Goal: Task Accomplishment & Management: Manage account settings

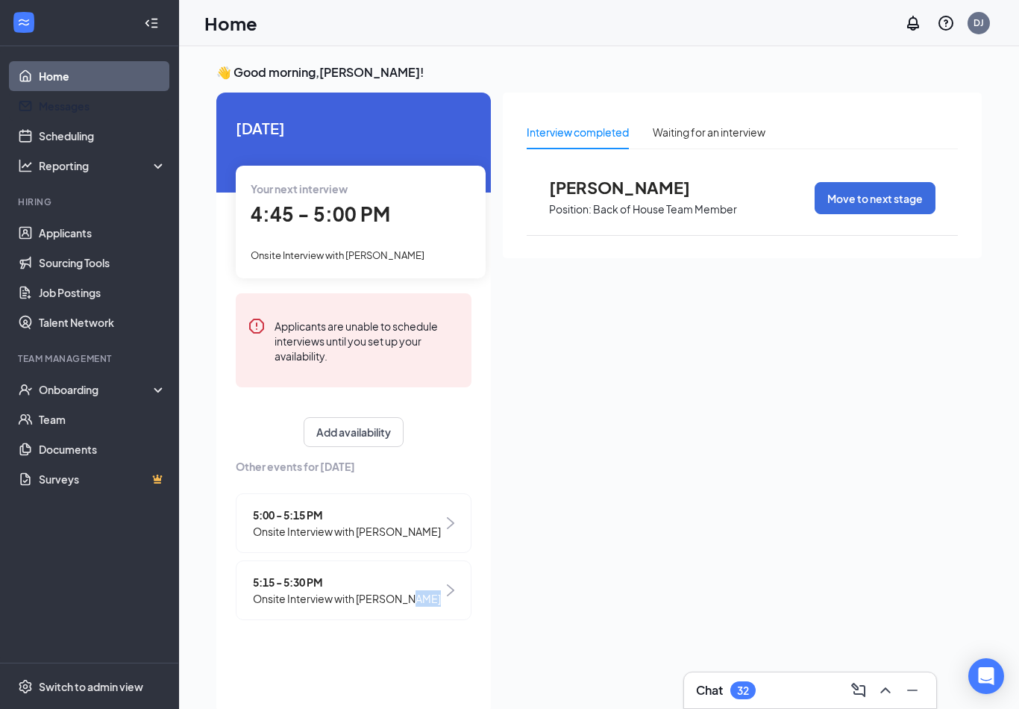
click at [69, 108] on link "Messages" at bounding box center [103, 106] width 128 height 30
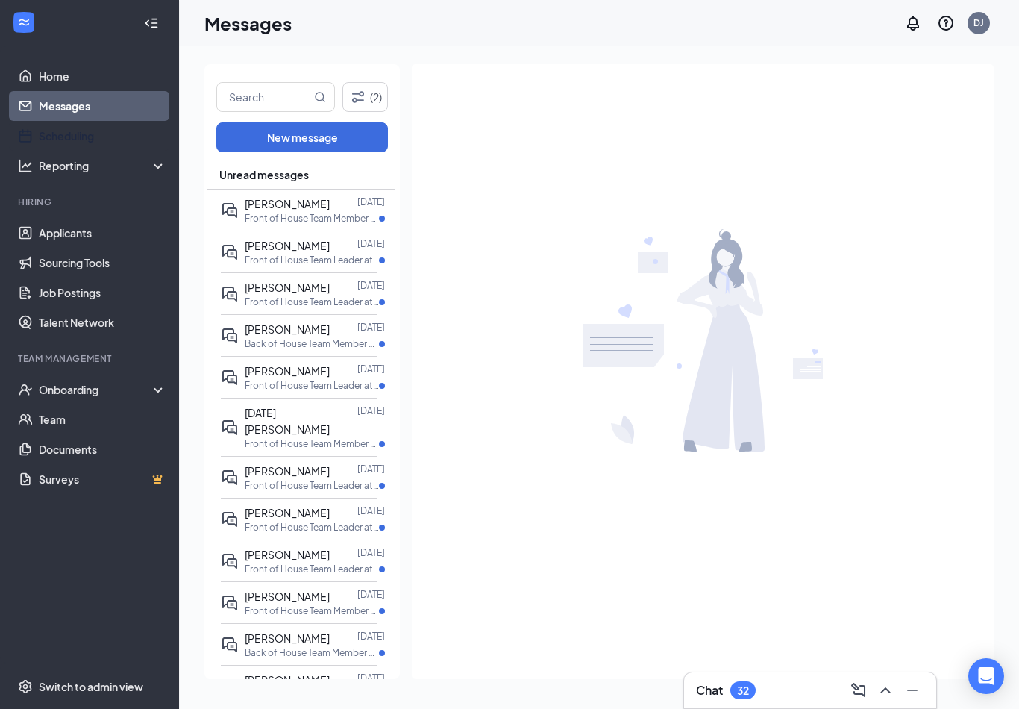
click at [75, 136] on link "Scheduling" at bounding box center [103, 136] width 128 height 30
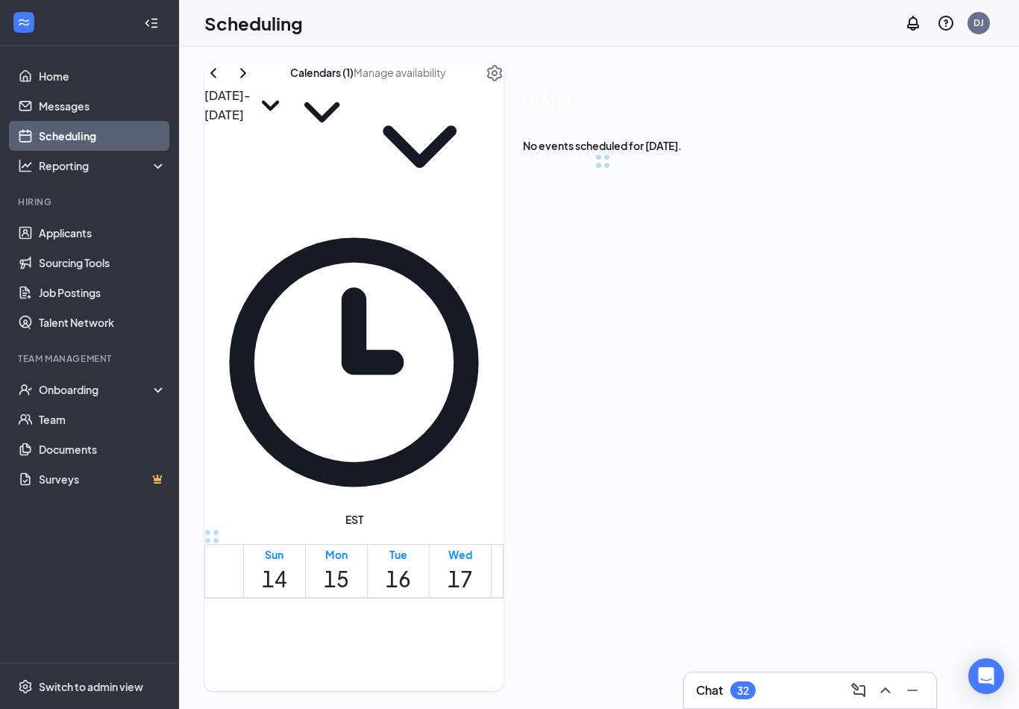
scroll to position [733, 0]
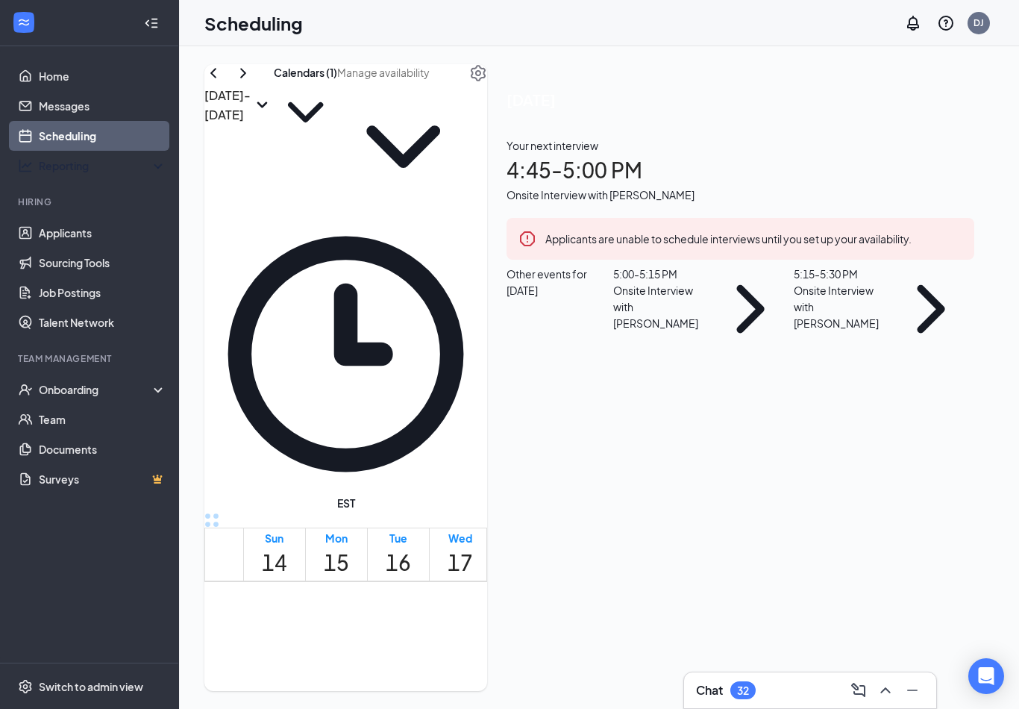
click at [55, 160] on div "Reporting" at bounding box center [103, 165] width 128 height 15
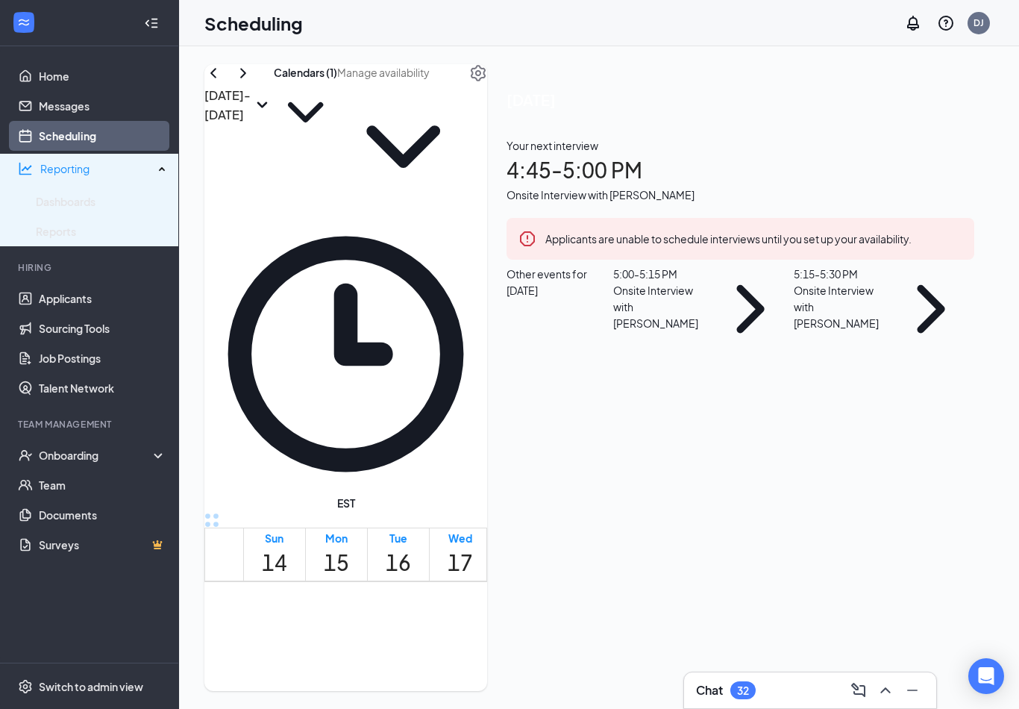
click at [48, 98] on link "Messages" at bounding box center [103, 106] width 128 height 30
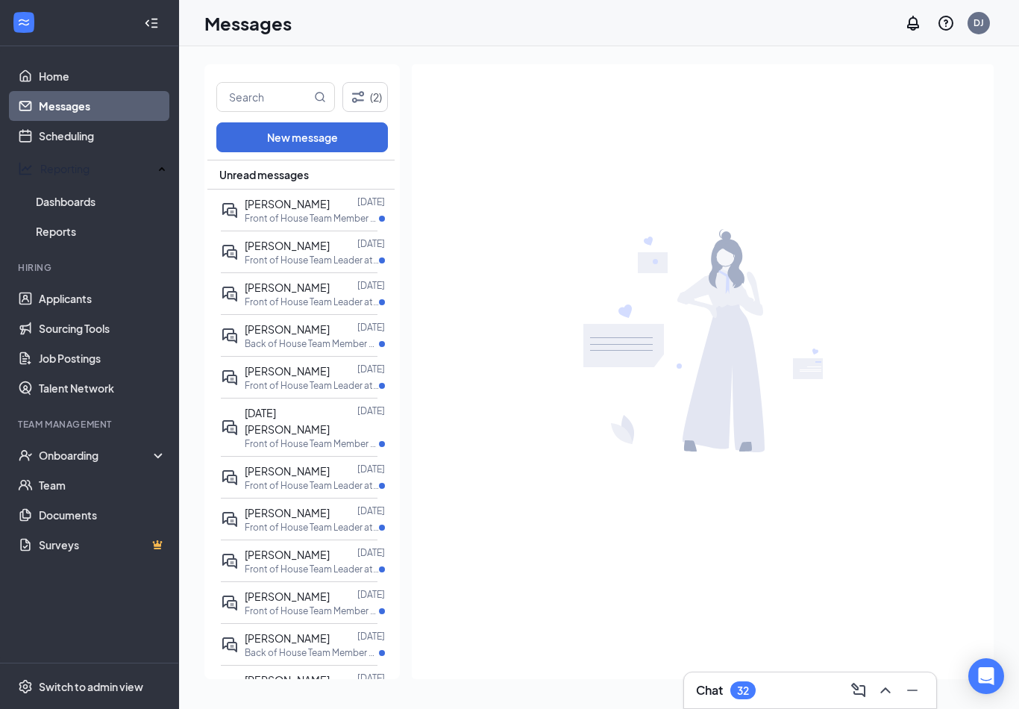
click at [49, 68] on link "Home" at bounding box center [103, 76] width 128 height 30
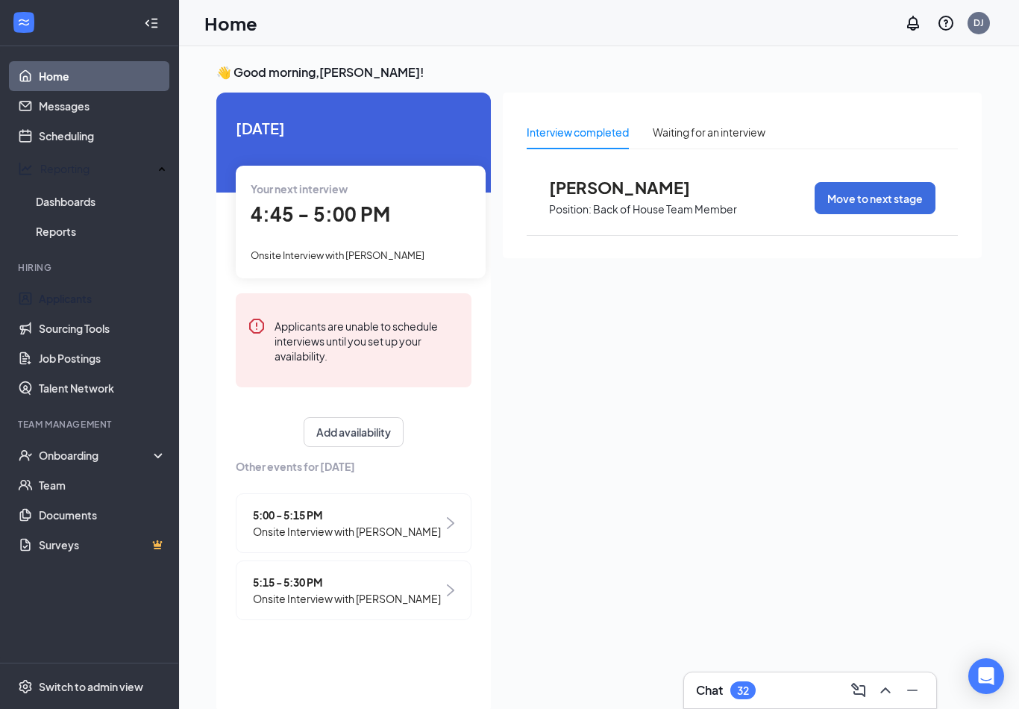
click at [99, 289] on link "Applicants" at bounding box center [103, 298] width 128 height 30
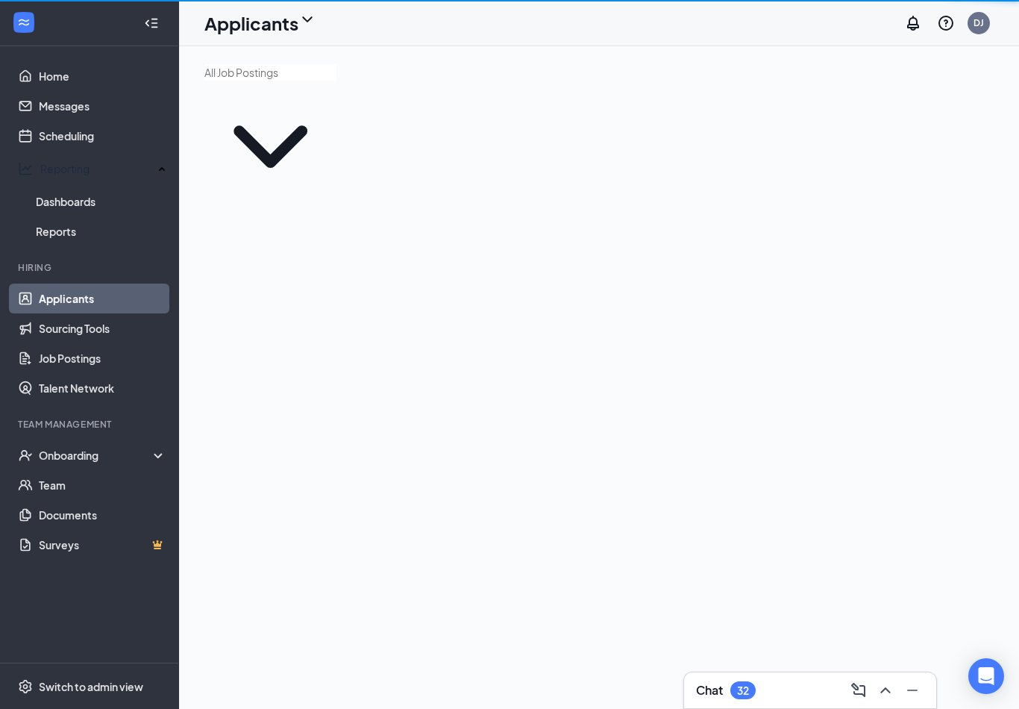
click at [725, 140] on div at bounding box center [599, 138] width 840 height 184
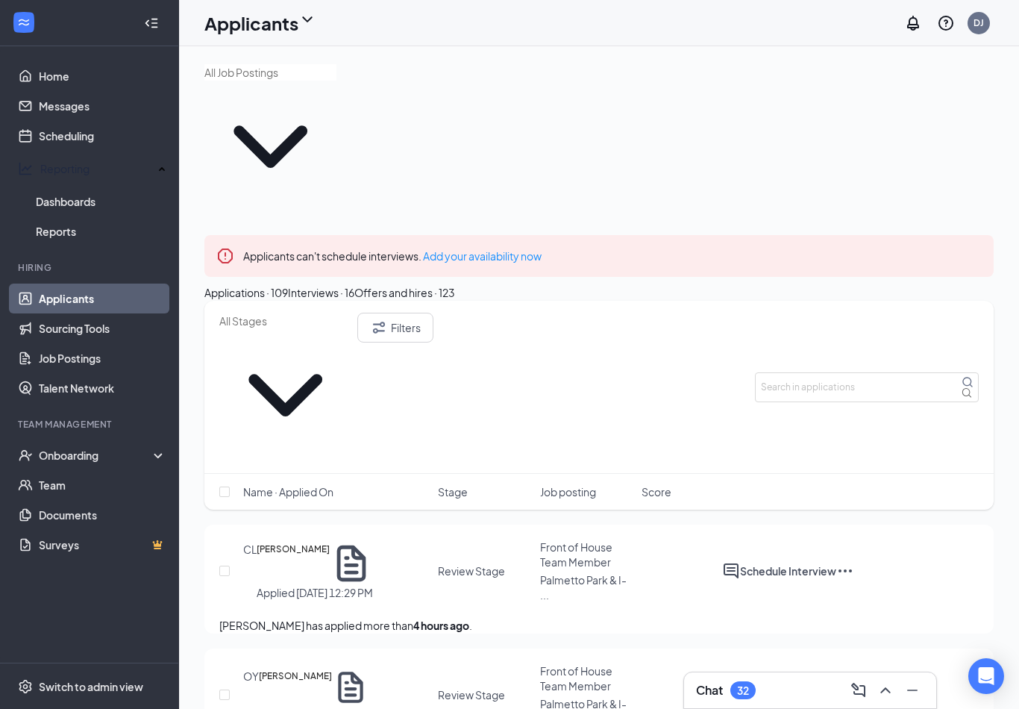
click at [968, 235] on div "Applicants can't schedule interviews. Add your availability now" at bounding box center [598, 256] width 789 height 42
click at [982, 247] on icon "Cross" at bounding box center [982, 247] width 0 height 0
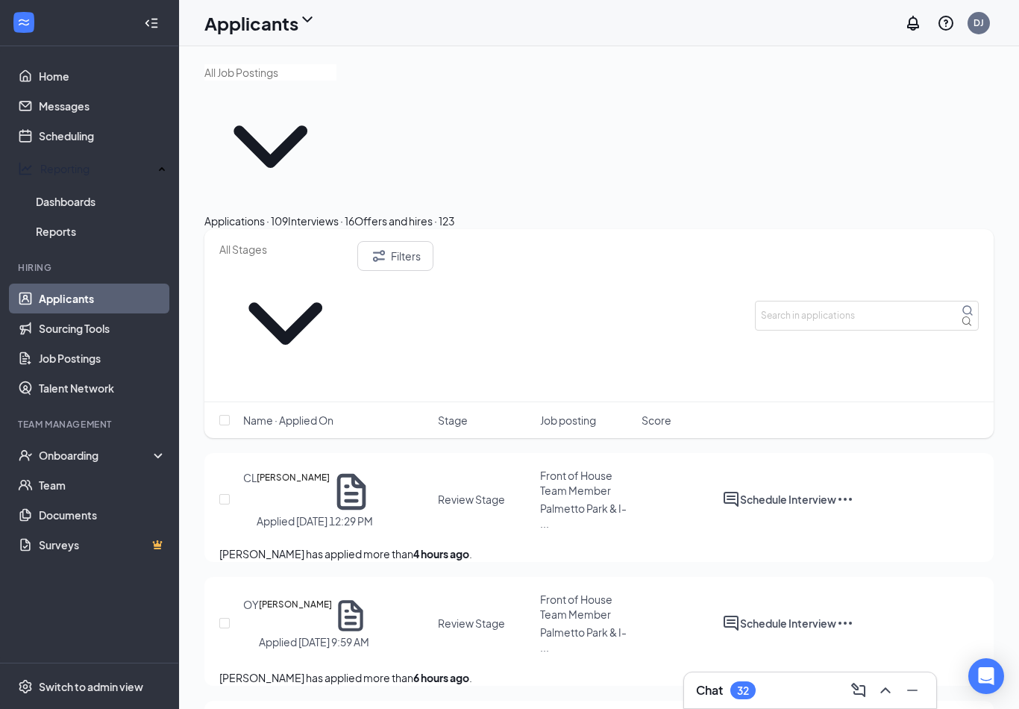
click at [980, 213] on div "Applications · 109 Interviews · 16 Offers and hires · 123" at bounding box center [598, 221] width 789 height 16
click at [336, 81] on input "text" at bounding box center [270, 72] width 132 height 16
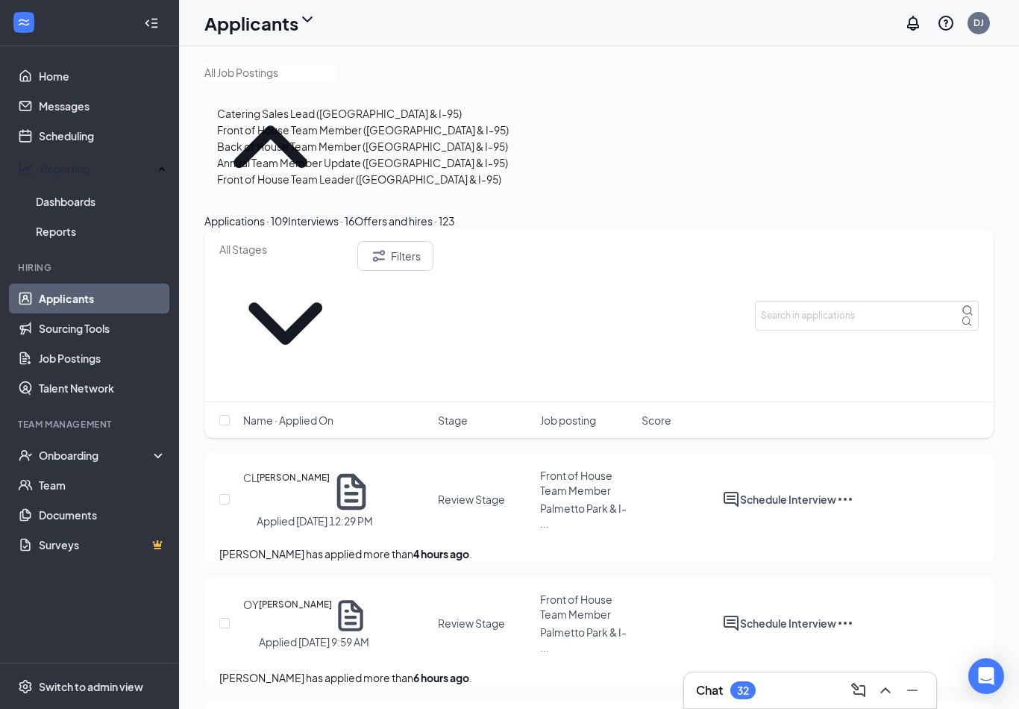
click at [381, 154] on div "Back of House Team Member ([GEOGRAPHIC_DATA] & I-95)" at bounding box center [362, 146] width 291 height 16
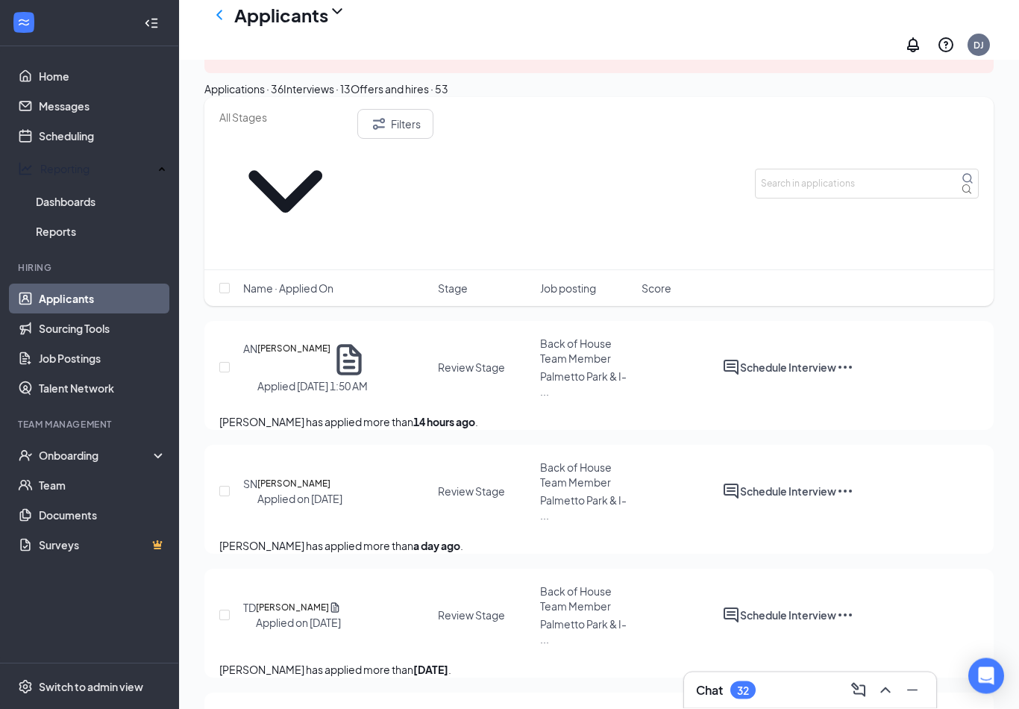
scroll to position [153, 0]
click at [320, 230] on div "[PERSON_NAME]" at bounding box center [325, 235] width 85 height 16
click at [330, 340] on h5 "[PERSON_NAME]" at bounding box center [293, 358] width 73 height 37
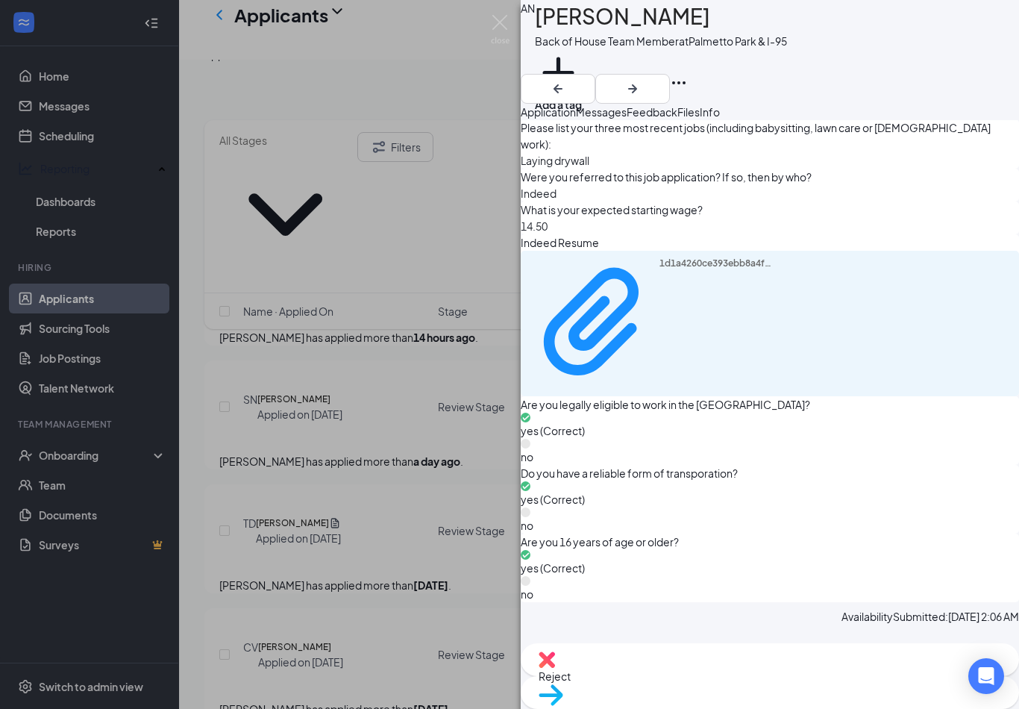
scroll to position [1032, 0]
click at [236, 309] on div "AN [PERSON_NAME] Back of House Team Member at [GEOGRAPHIC_DATA] & I-95 Add a ta…" at bounding box center [509, 354] width 1019 height 709
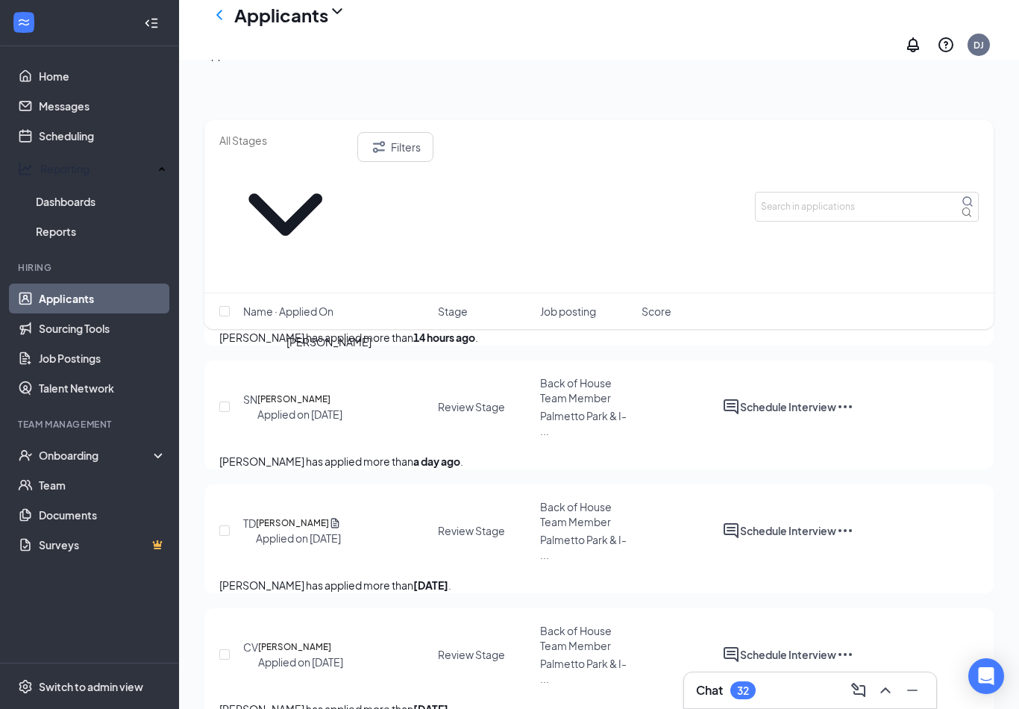
click at [295, 345] on div "[PERSON_NAME]" at bounding box center [328, 341] width 85 height 16
click at [599, 377] on span "Back of House Team Member" at bounding box center [576, 390] width 72 height 28
click at [600, 379] on span "Back of House Team Member" at bounding box center [576, 390] width 72 height 28
click at [600, 374] on div "Palmetto Park & I-95" at bounding box center [586, 366] width 98 height 16
click at [687, 453] on div "[PERSON_NAME] has applied more than a day ago ." at bounding box center [598, 461] width 759 height 16
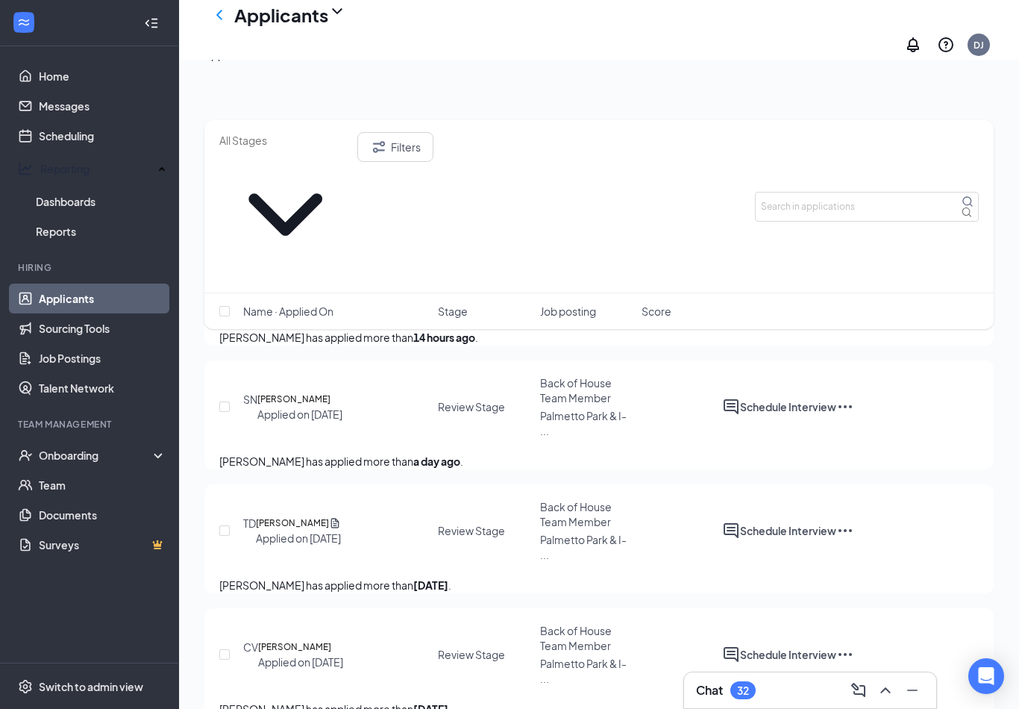
click at [606, 376] on span "Back of House Team Member" at bounding box center [576, 390] width 72 height 28
click at [596, 379] on span "Back of House Team Member" at bounding box center [576, 390] width 72 height 28
click at [609, 375] on div "Back of House Team Member" at bounding box center [586, 390] width 93 height 30
click at [641, 399] on div "[PERSON_NAME] Applied on [DATE] Review Stage Back of House Team Member [GEOGRAP…" at bounding box center [598, 414] width 759 height 78
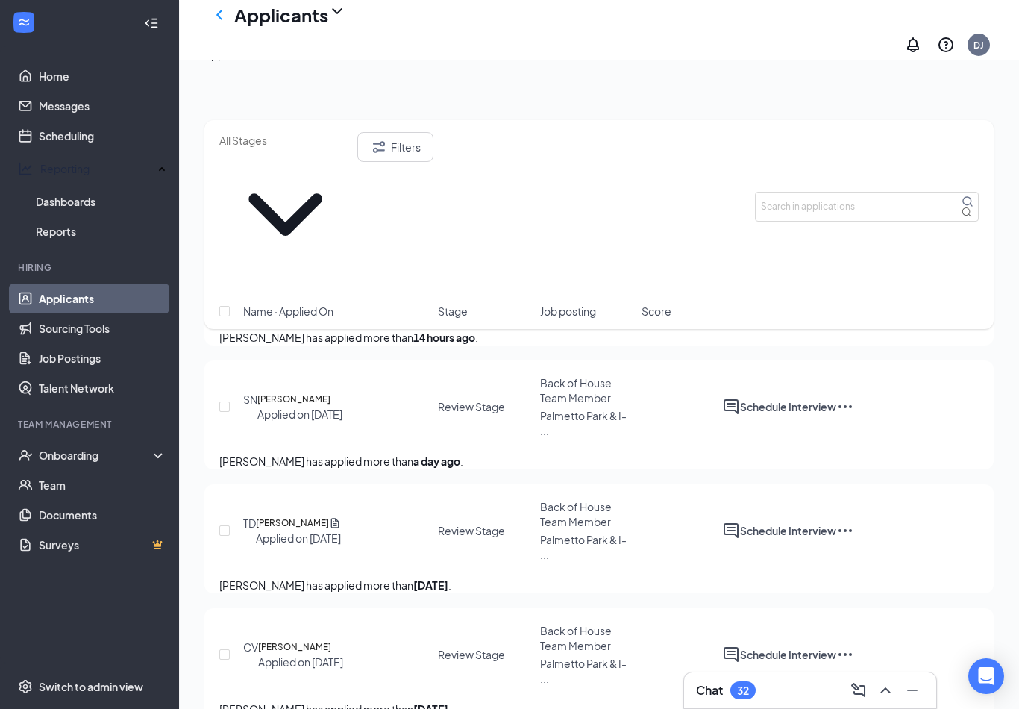
click at [641, 398] on div "[PERSON_NAME] Applied on [DATE] Review Stage Back of House Team Member [GEOGRAP…" at bounding box center [598, 414] width 759 height 78
click at [295, 392] on h5 "[PERSON_NAME]" at bounding box center [293, 399] width 73 height 15
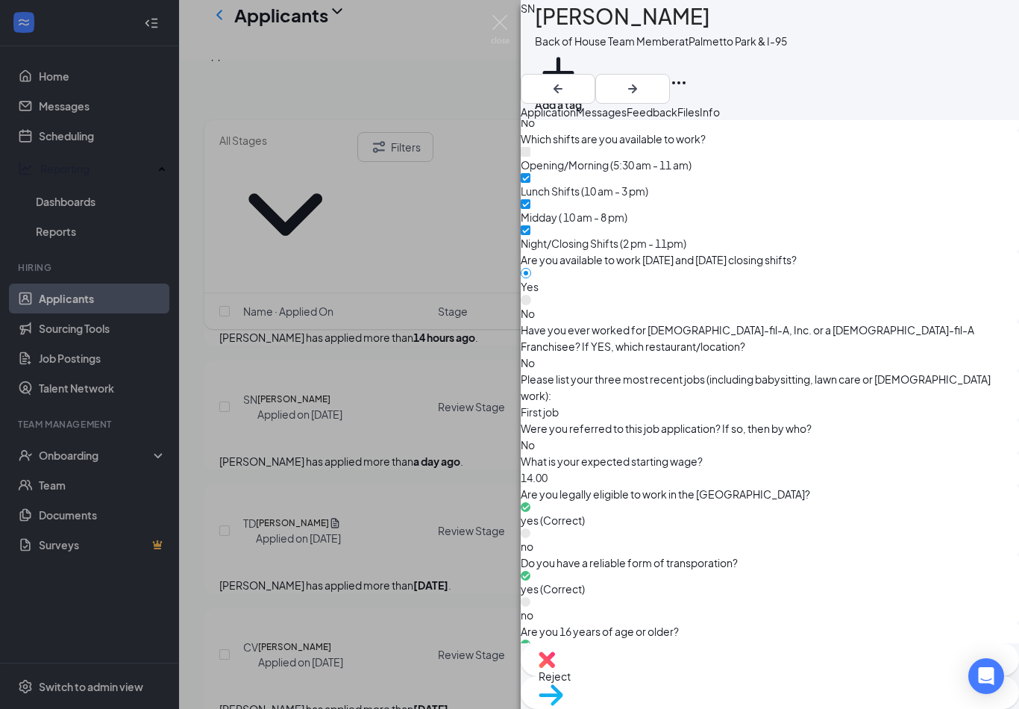
scroll to position [811, 0]
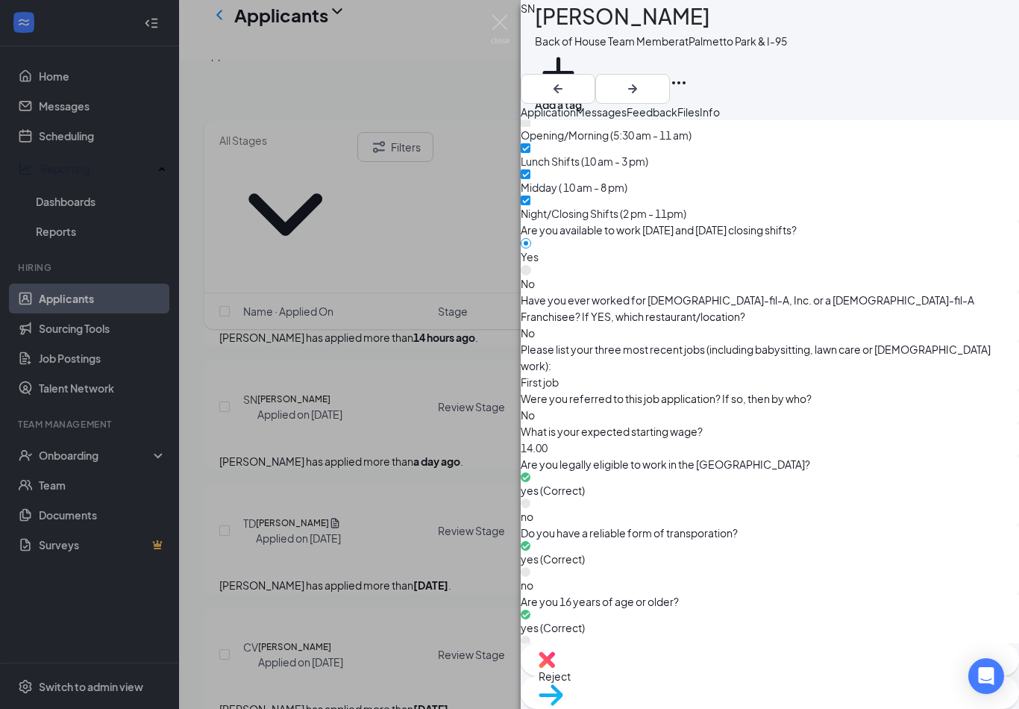
click at [354, 221] on div "[PERSON_NAME] Back of House Team Member at [GEOGRAPHIC_DATA] & I-95 Add a tag A…" at bounding box center [509, 354] width 1019 height 709
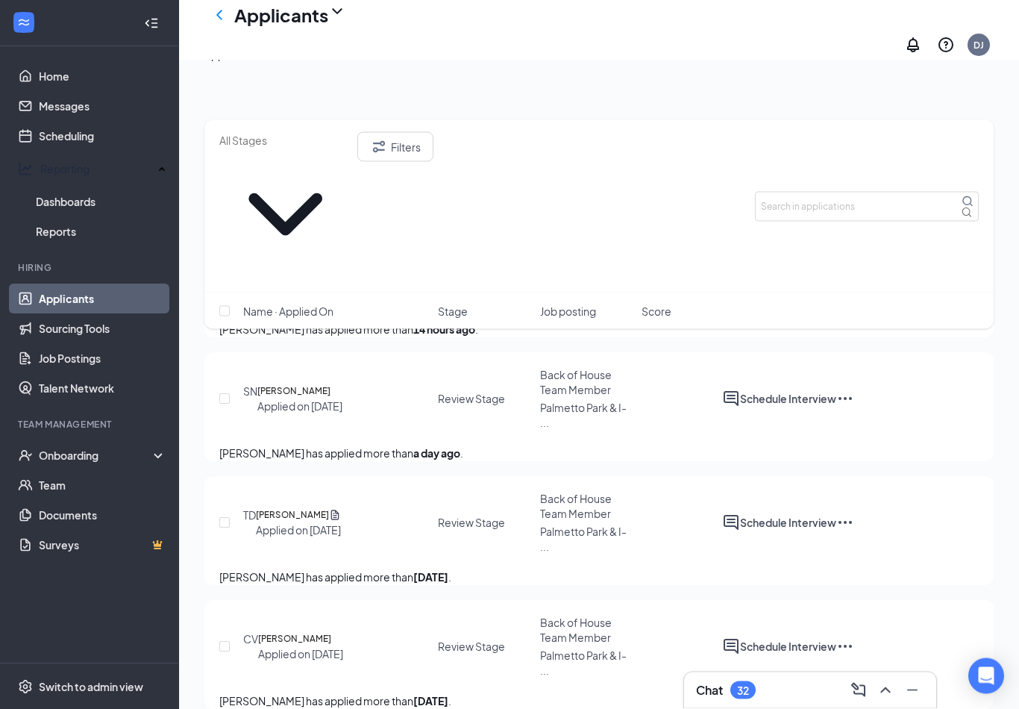
scroll to position [184, 0]
click at [696, 408] on div "[PERSON_NAME] Applied on [DATE] Review Stage Back of House Team Member [GEOGRAP…" at bounding box center [598, 406] width 759 height 78
click at [591, 369] on span "Back of House Team Member" at bounding box center [576, 382] width 72 height 28
click at [597, 373] on span "Back of House Team Member" at bounding box center [576, 382] width 72 height 28
click at [307, 383] on h5 "[PERSON_NAME]" at bounding box center [293, 390] width 73 height 15
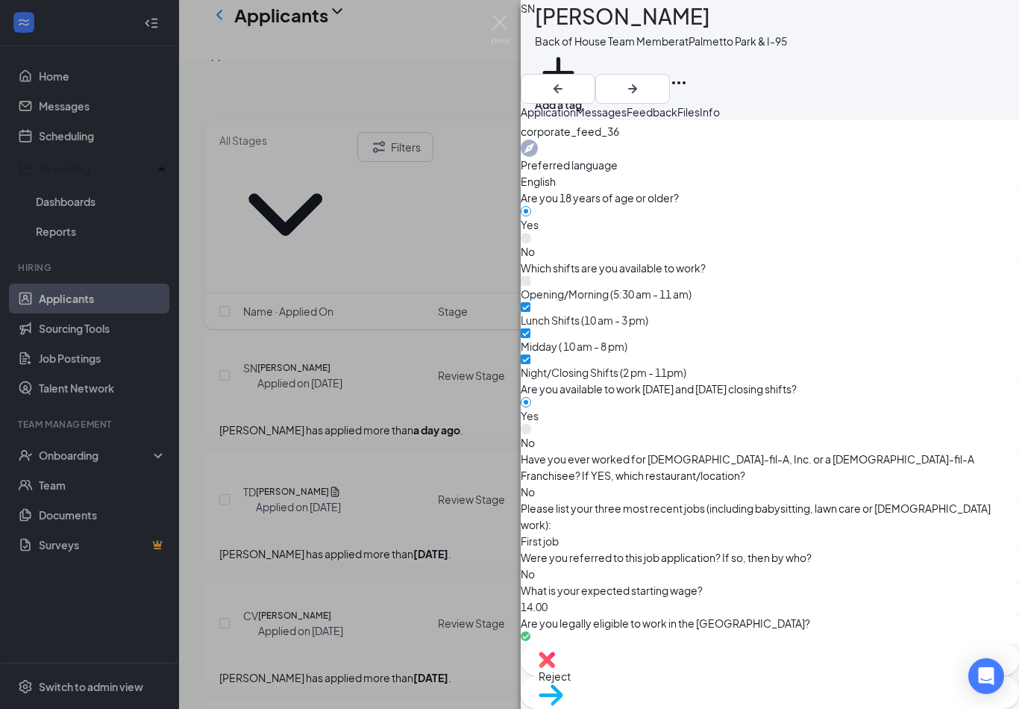
scroll to position [737, 0]
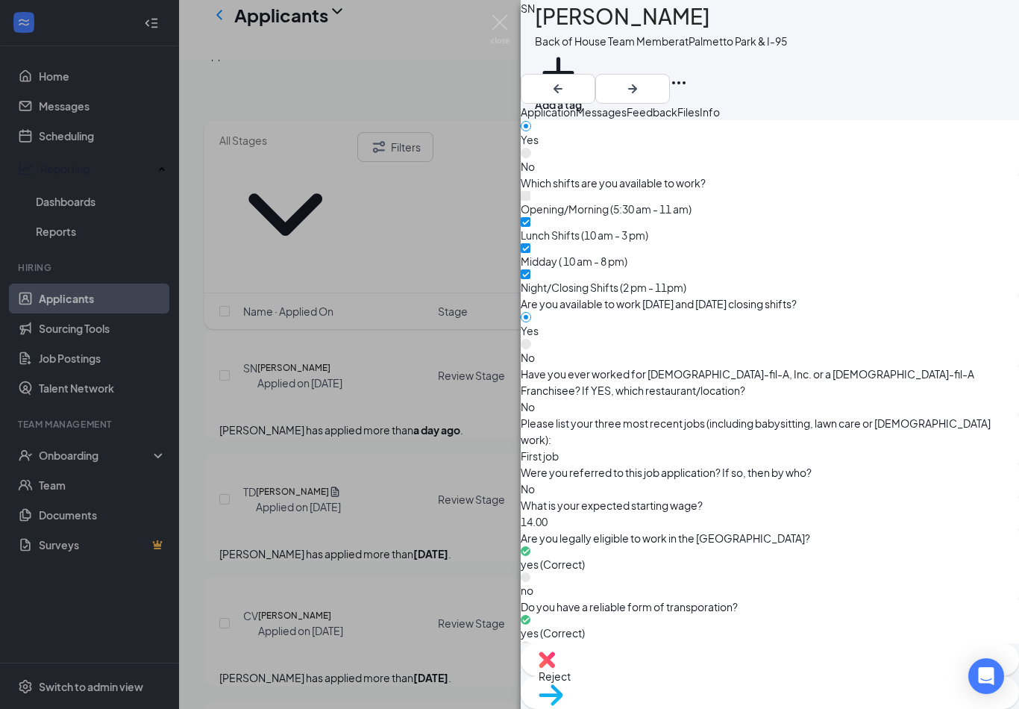
click at [677, 120] on button "Feedback" at bounding box center [652, 112] width 51 height 16
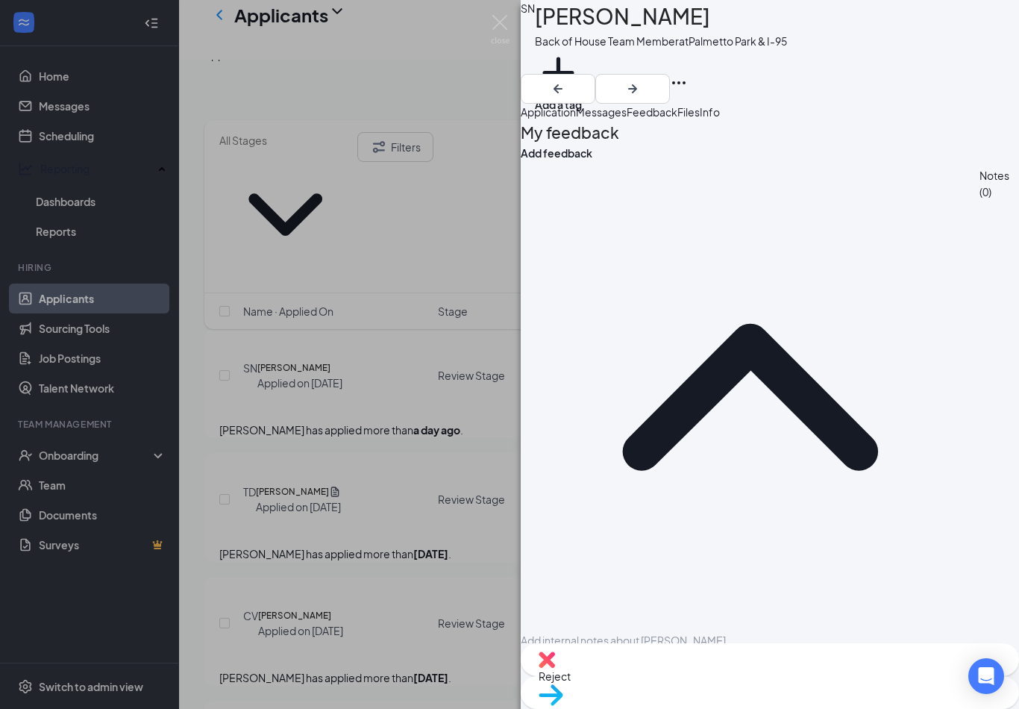
click at [497, 34] on img at bounding box center [500, 29] width 19 height 29
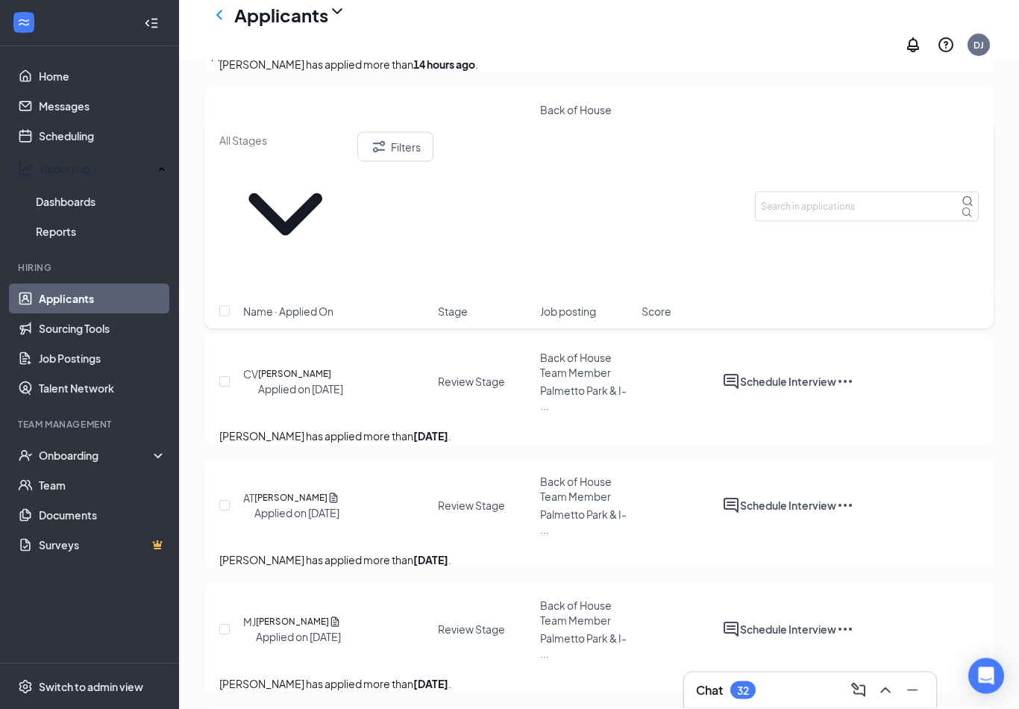
scroll to position [450, 0]
click at [522, 377] on div "CV [PERSON_NAME] Applied on [DATE] Review Stage Back of House Team Member [GEOG…" at bounding box center [598, 387] width 759 height 78
click at [587, 364] on span "Back of House Team Member" at bounding box center [576, 363] width 72 height 28
click at [336, 327] on div "[PERSON_NAME]" at bounding box center [327, 326] width 85 height 16
click at [615, 357] on div "Back of House Team Member" at bounding box center [586, 363] width 93 height 30
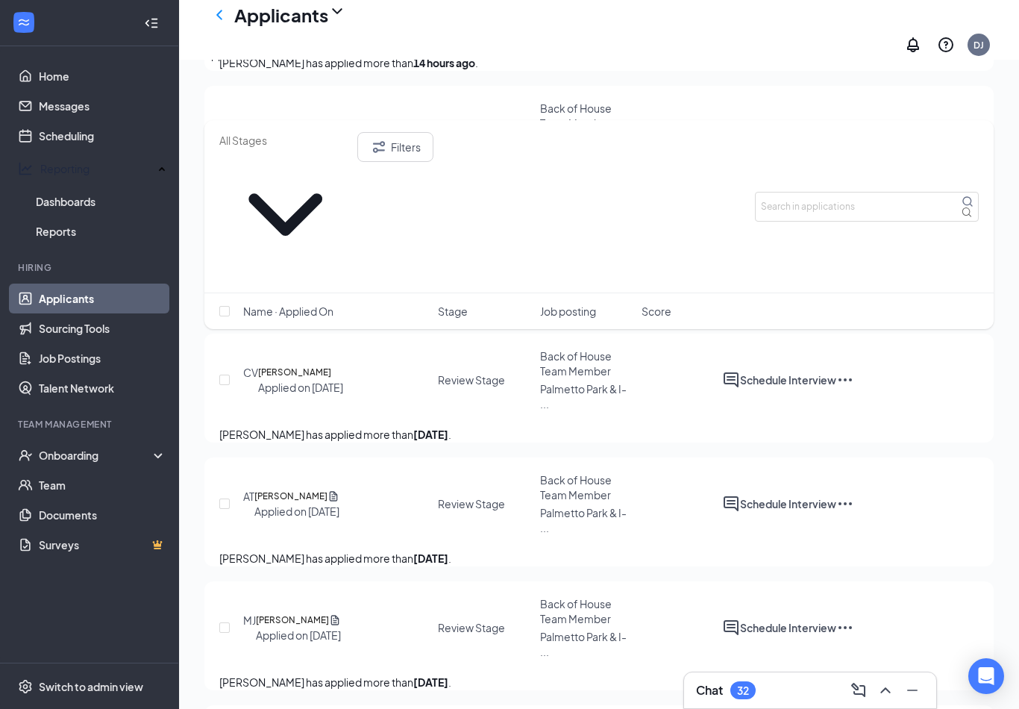
click at [583, 368] on span "Back of House Team Member" at bounding box center [576, 363] width 72 height 28
click at [595, 357] on span "Back of House Team Member" at bounding box center [576, 363] width 72 height 28
click at [587, 372] on span "Back of House Team Member" at bounding box center [576, 363] width 72 height 28
click at [505, 372] on div "Review Stage" at bounding box center [471, 379] width 67 height 15
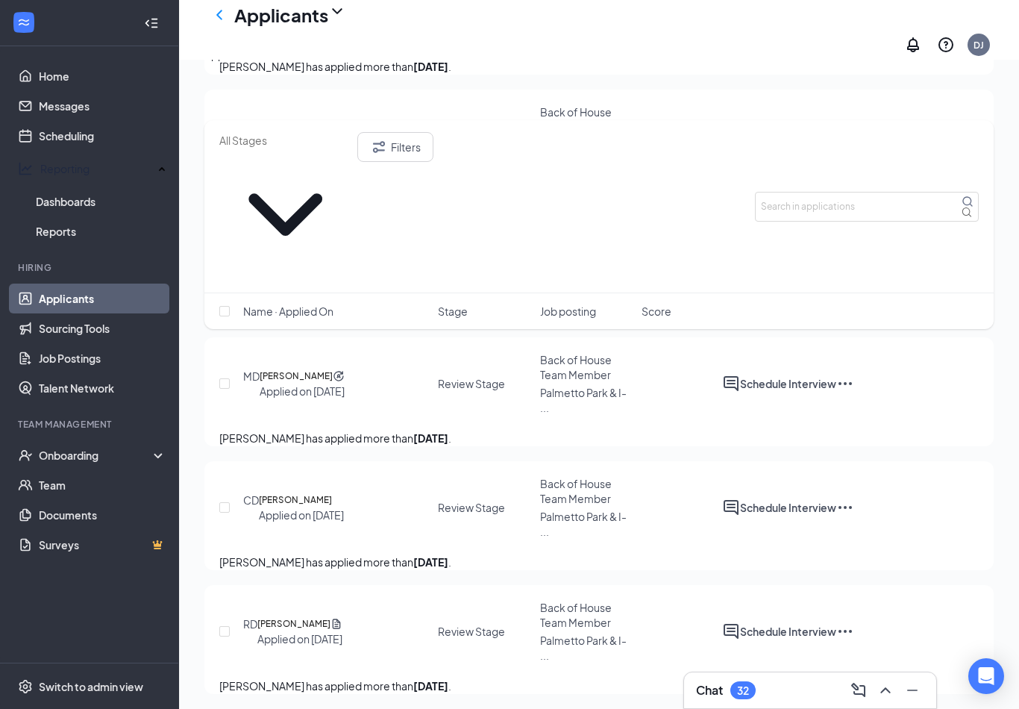
scroll to position [820, 0]
click at [715, 125] on div "Filters" at bounding box center [598, 206] width 789 height 173
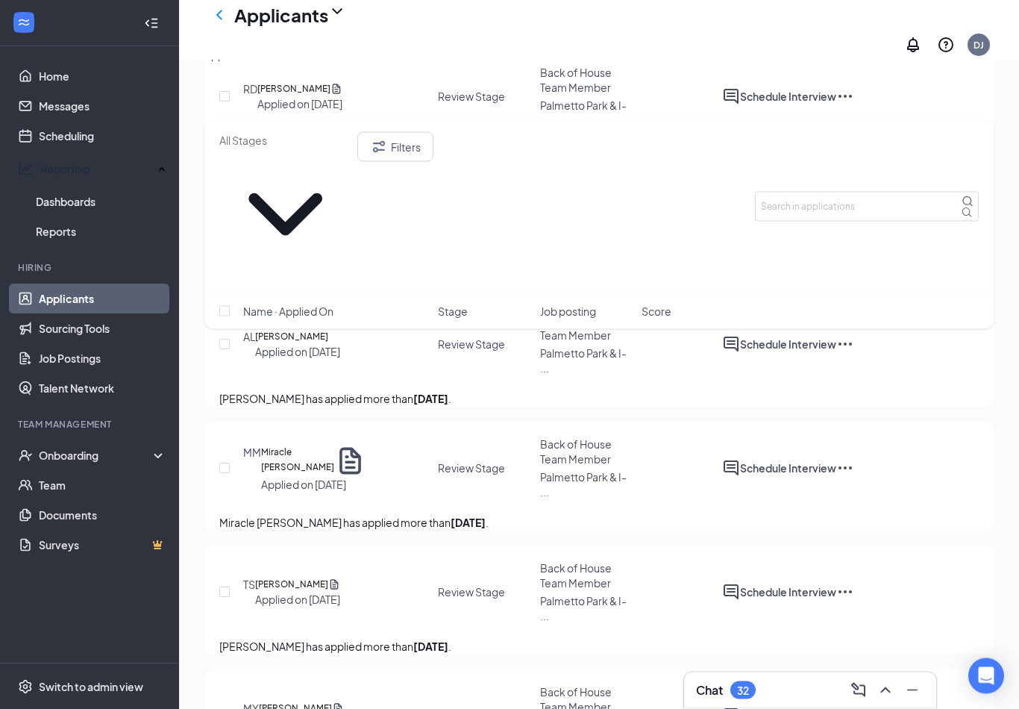
scroll to position [1354, 0]
click at [893, 699] on icon "ChevronUp" at bounding box center [885, 690] width 18 height 18
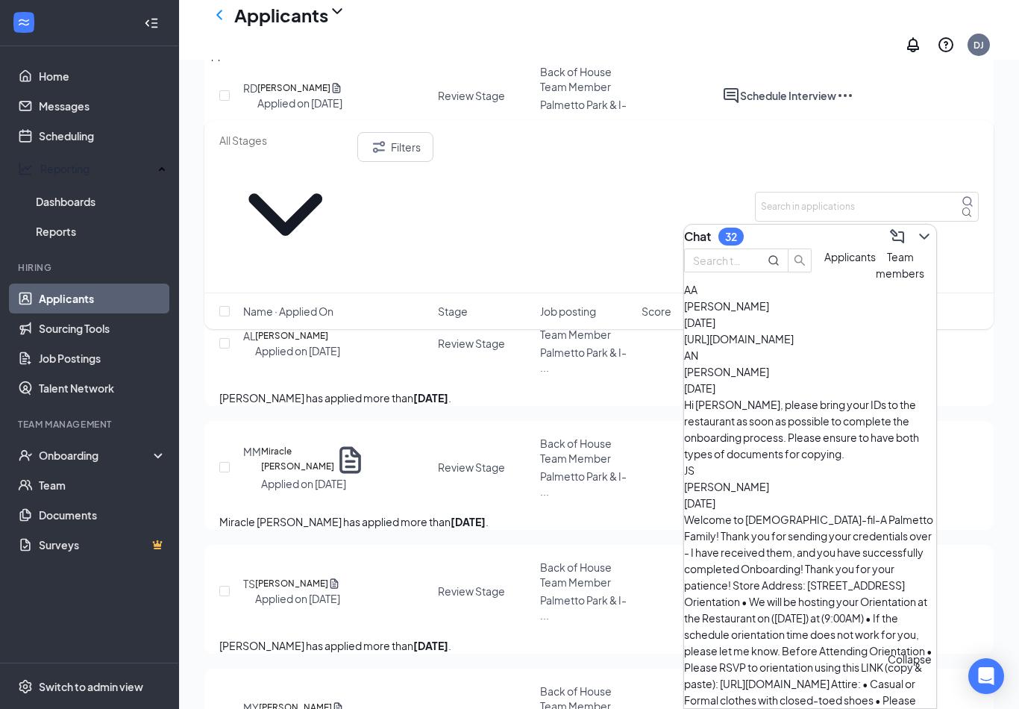
click at [824, 263] on span "Applicants" at bounding box center [849, 256] width 51 height 13
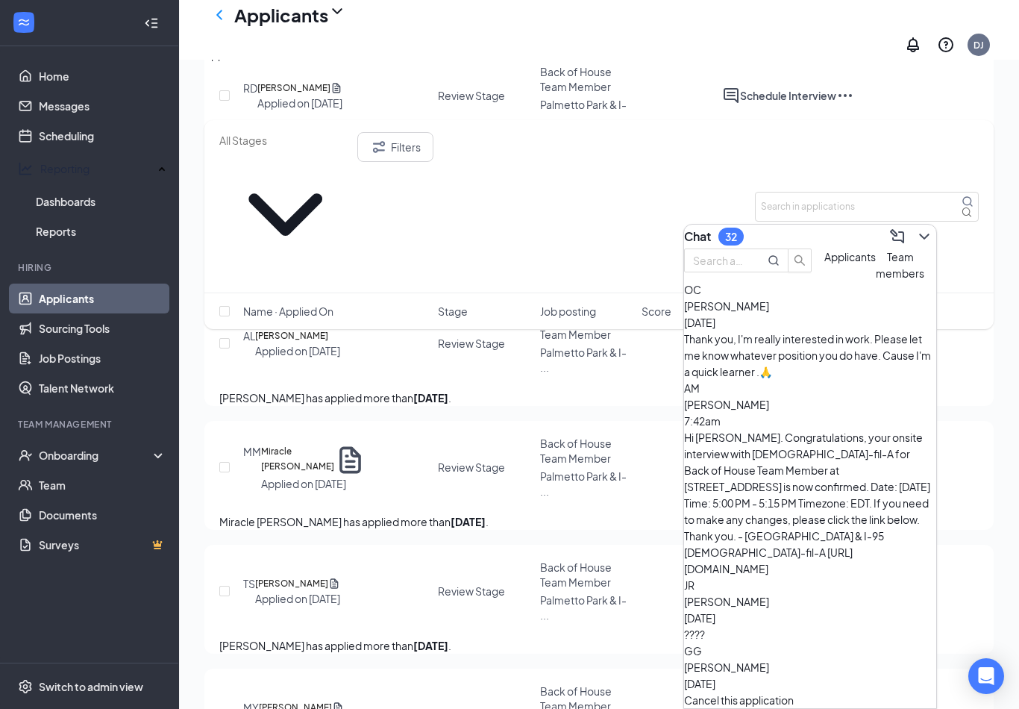
click at [890, 380] on div "Thank you, I'm really interested in work. Please let me know whatever position …" at bounding box center [810, 354] width 252 height 49
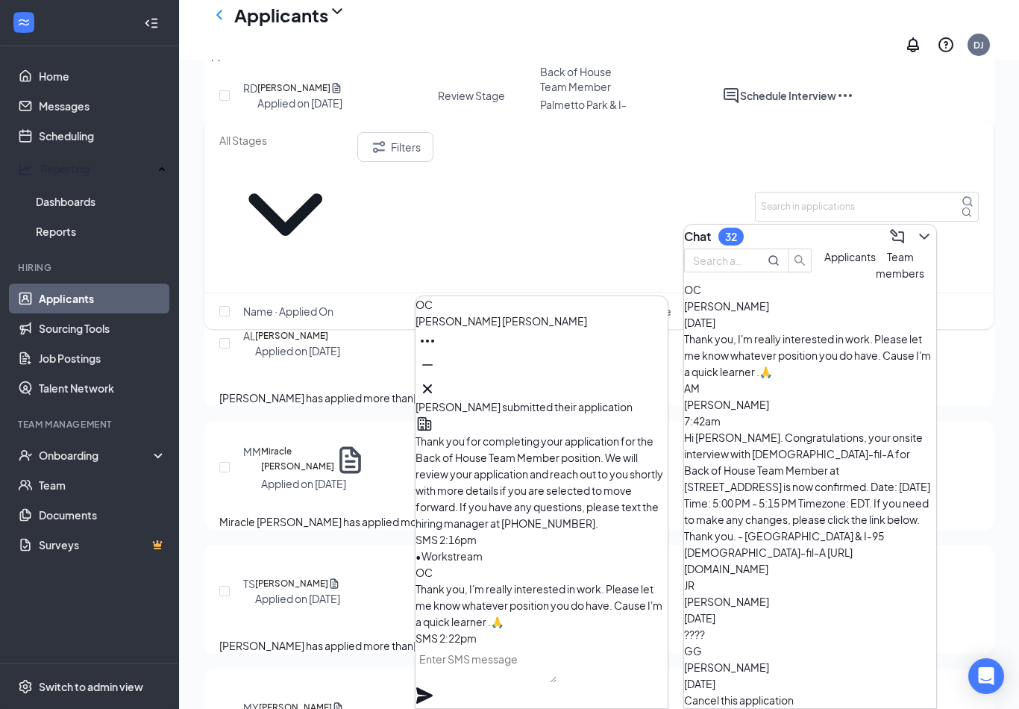
scroll to position [0, 0]
click at [781, 445] on div "Hi [PERSON_NAME]. Congratulations, your onsite interview with [DEMOGRAPHIC_DATA…" at bounding box center [810, 503] width 252 height 148
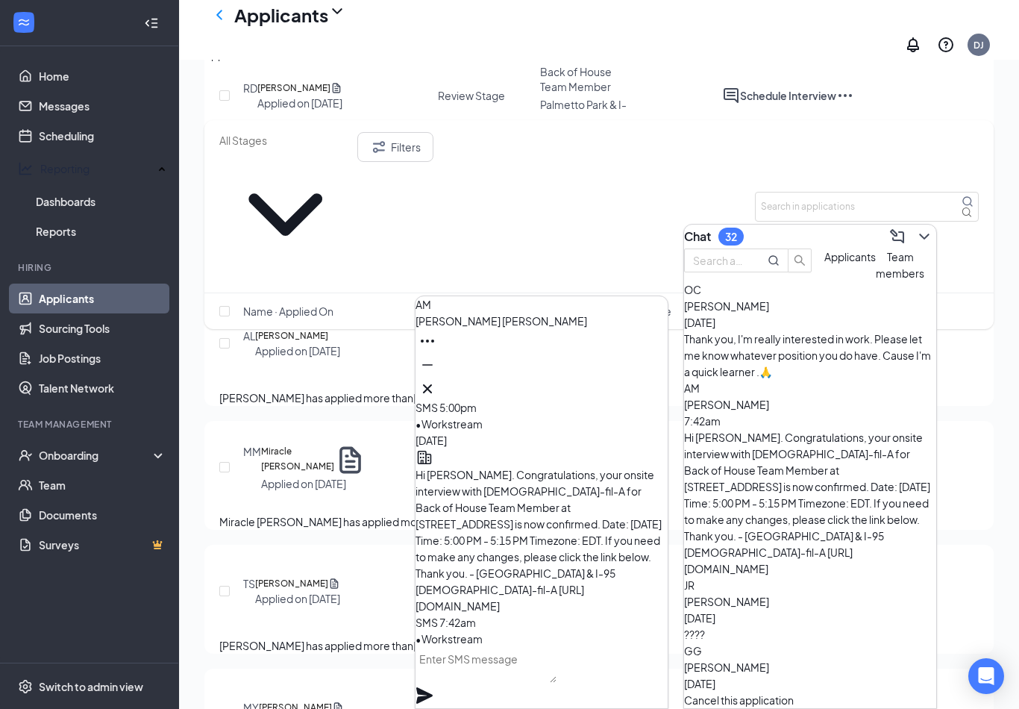
click at [776, 642] on div "[PERSON_NAME] [DATE] Cancel this application" at bounding box center [810, 675] width 252 height 66
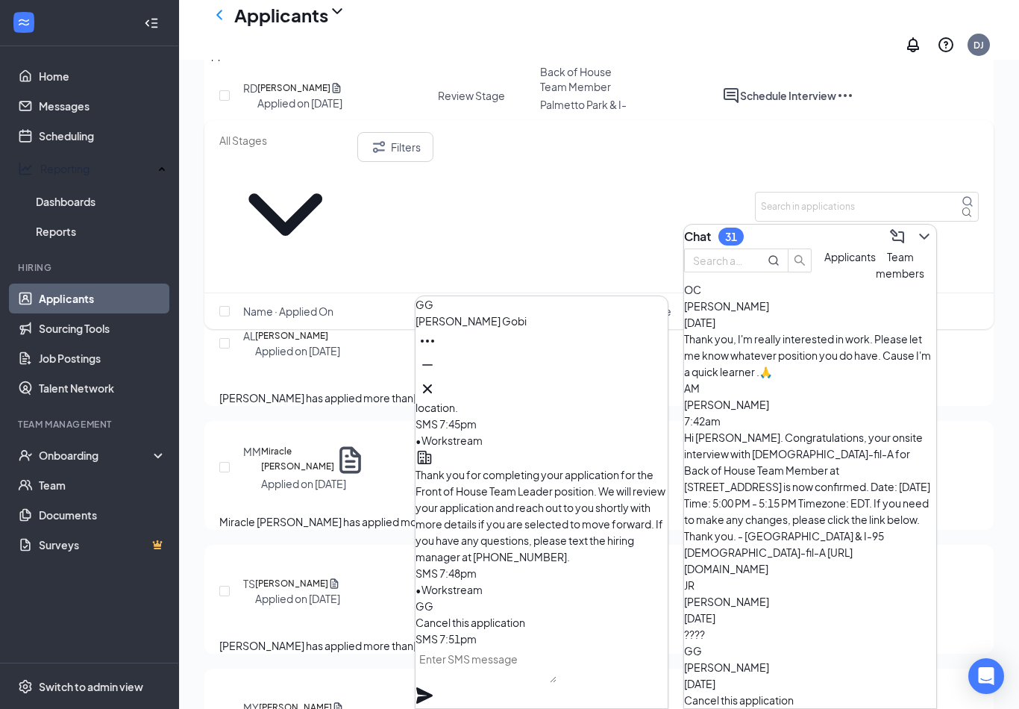
click at [828, 691] on div "Cancel this application" at bounding box center [810, 699] width 252 height 16
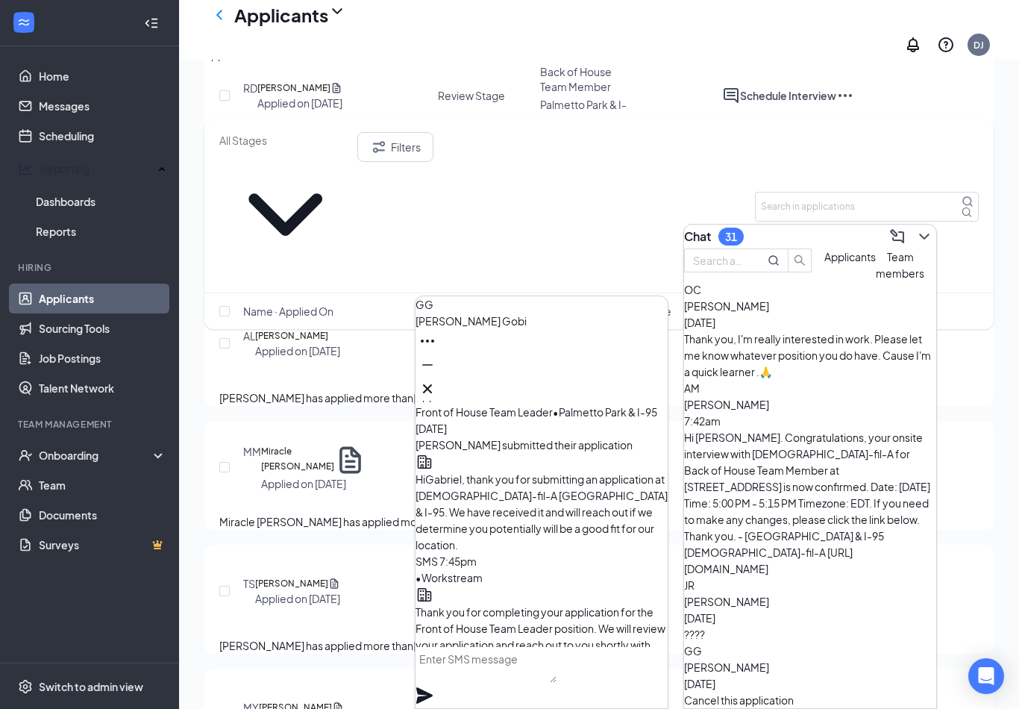
scroll to position [-139, 0]
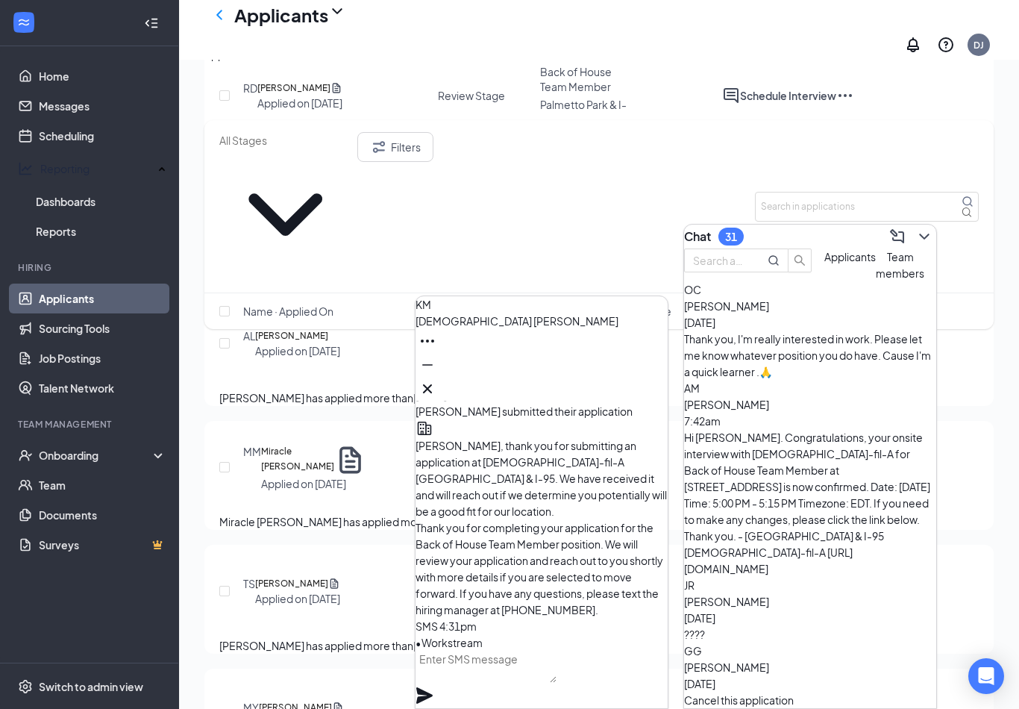
scroll to position [-70, 0]
click at [802, 626] on div "????" at bounding box center [810, 634] width 252 height 16
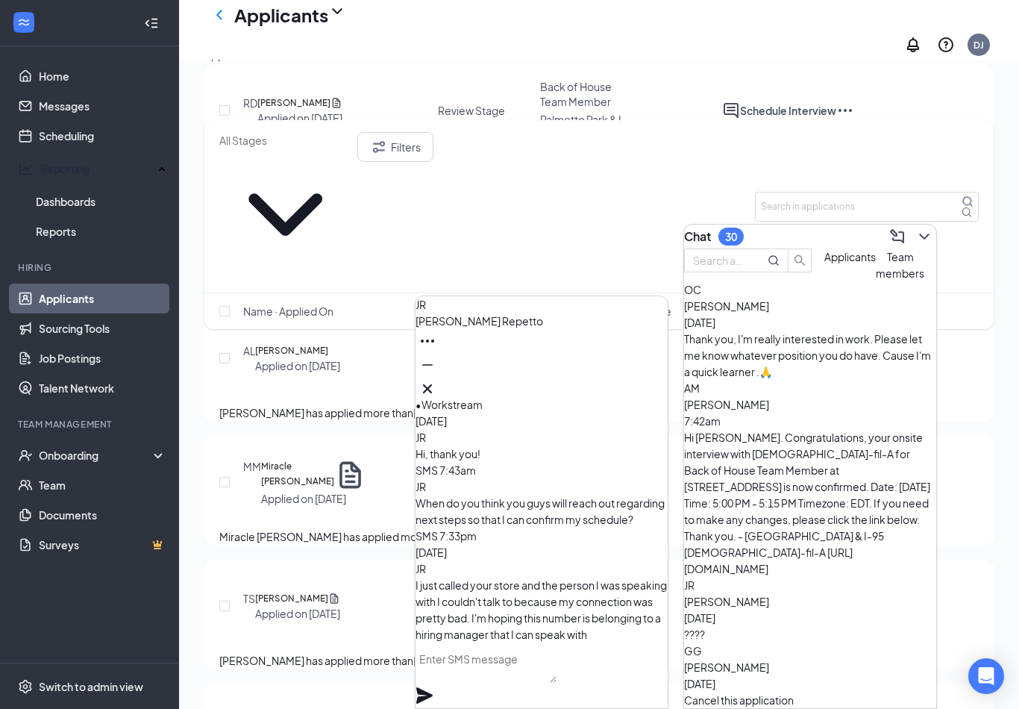
scroll to position [-161, 0]
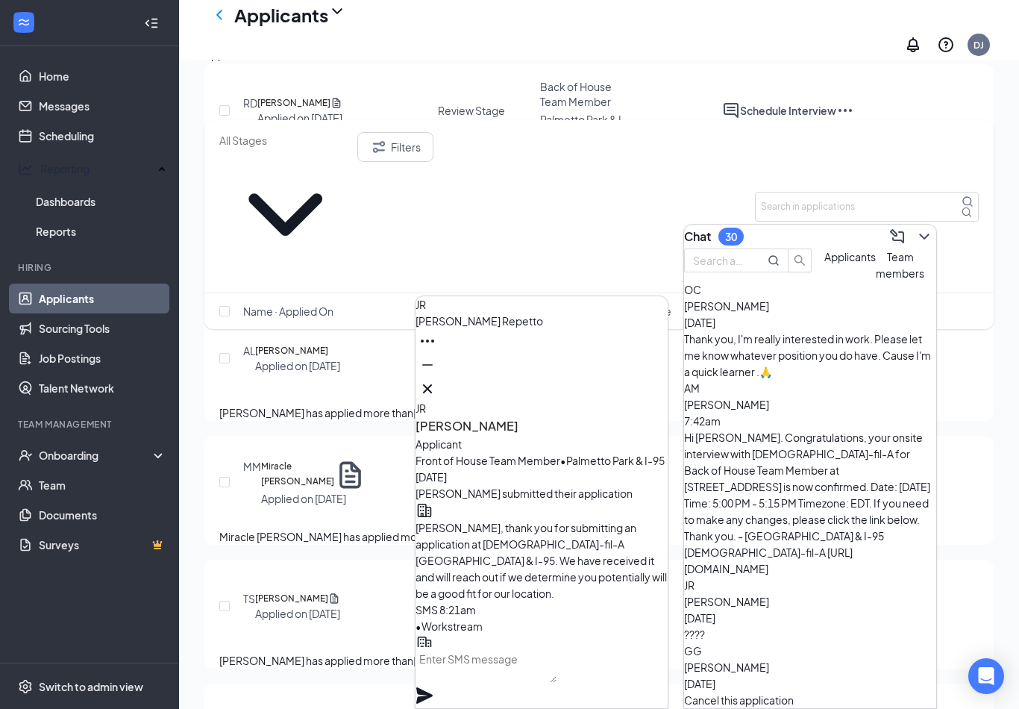
click at [731, 139] on div "Filters" at bounding box center [598, 206] width 759 height 148
click at [436, 398] on icon "Cross" at bounding box center [427, 389] width 18 height 18
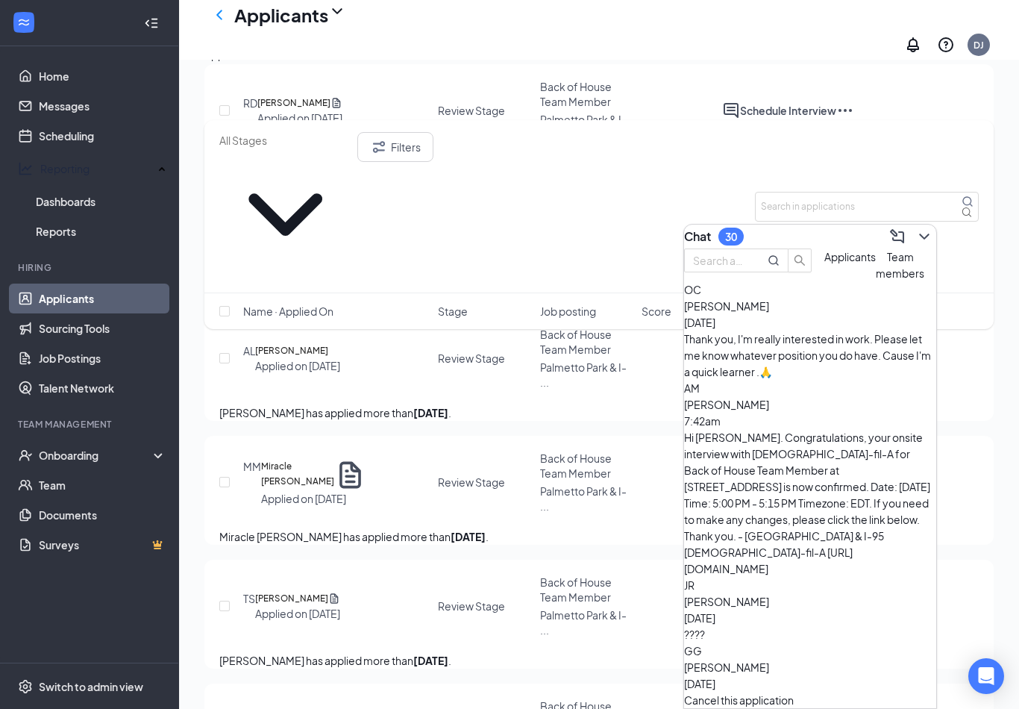
click at [867, 293] on div "Name · Applied On Stage Job posting Score" at bounding box center [598, 311] width 789 height 36
click at [351, 63] on div "Interviews · 13" at bounding box center [316, 54] width 67 height 16
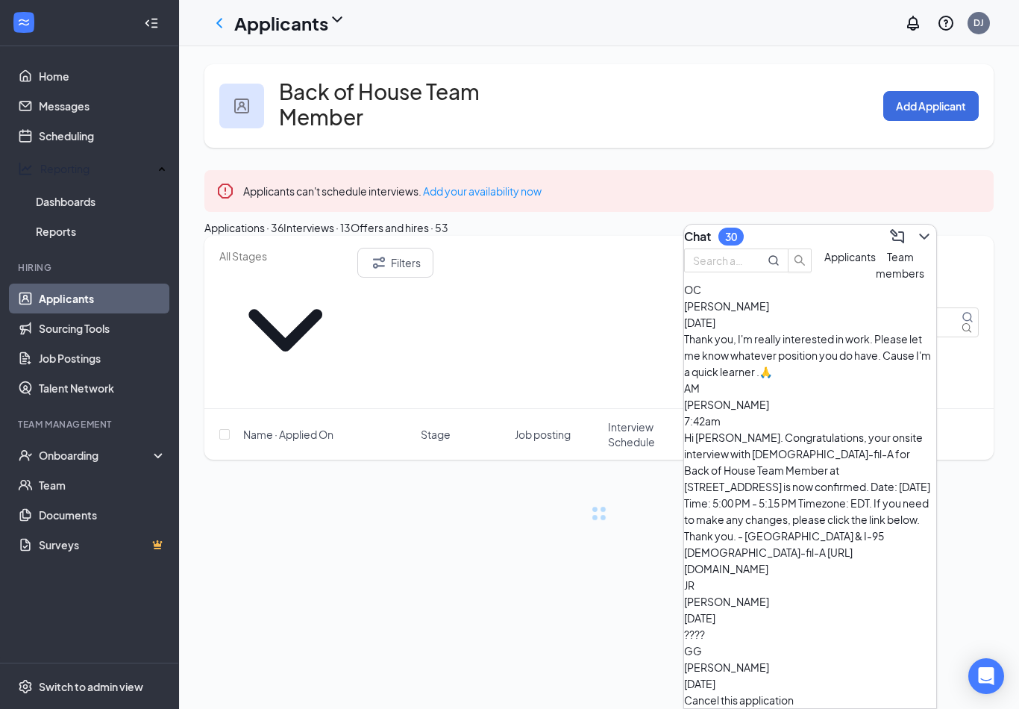
scroll to position [23, 0]
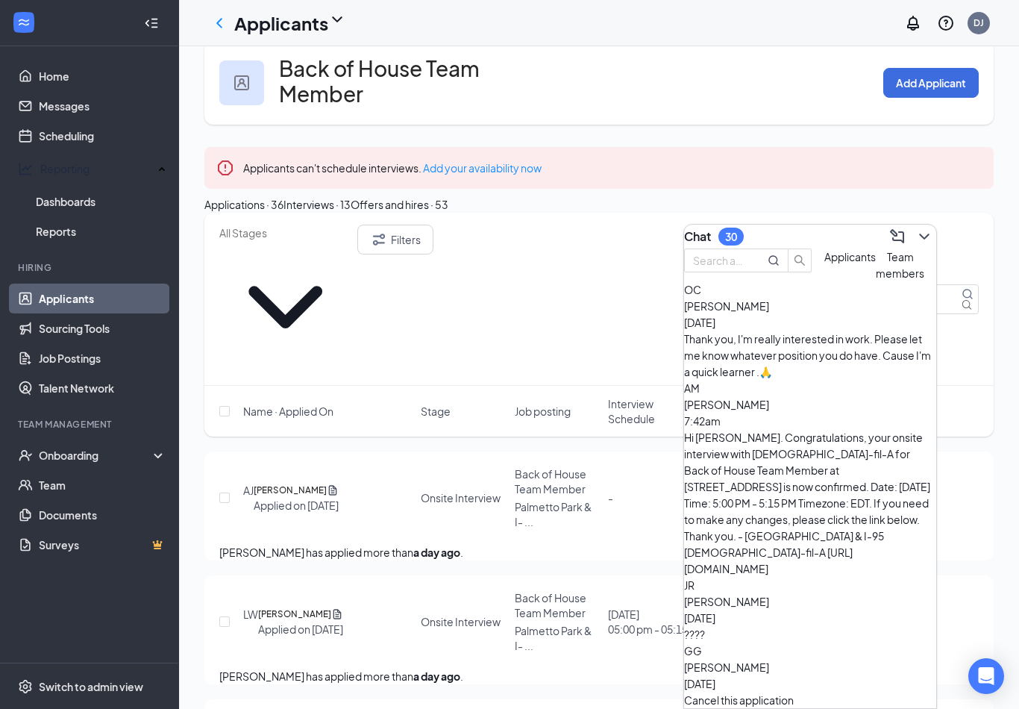
click at [915, 236] on icon "ChevronDown" at bounding box center [924, 236] width 18 height 18
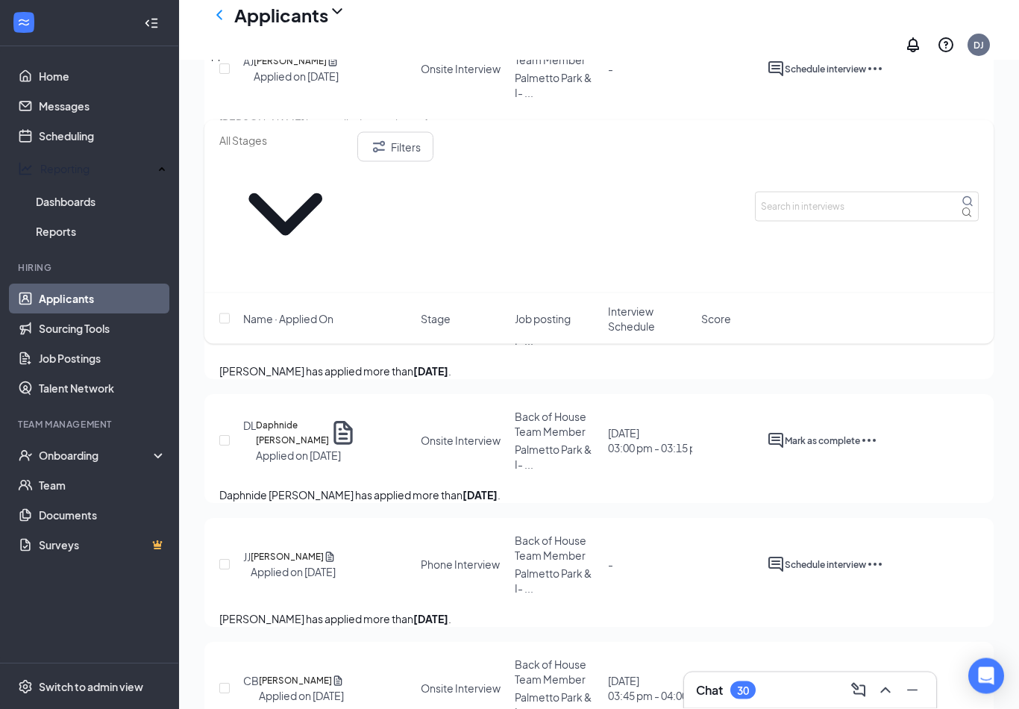
scroll to position [405, 0]
click at [480, 556] on div "Phone Interview" at bounding box center [460, 563] width 79 height 15
click at [369, 533] on div "[PERSON_NAME] [PERSON_NAME] Applied on [DATE] Phone Interview Back of House Tea…" at bounding box center [598, 572] width 759 height 78
click at [884, 555] on icon "Ellipses" at bounding box center [875, 564] width 18 height 18
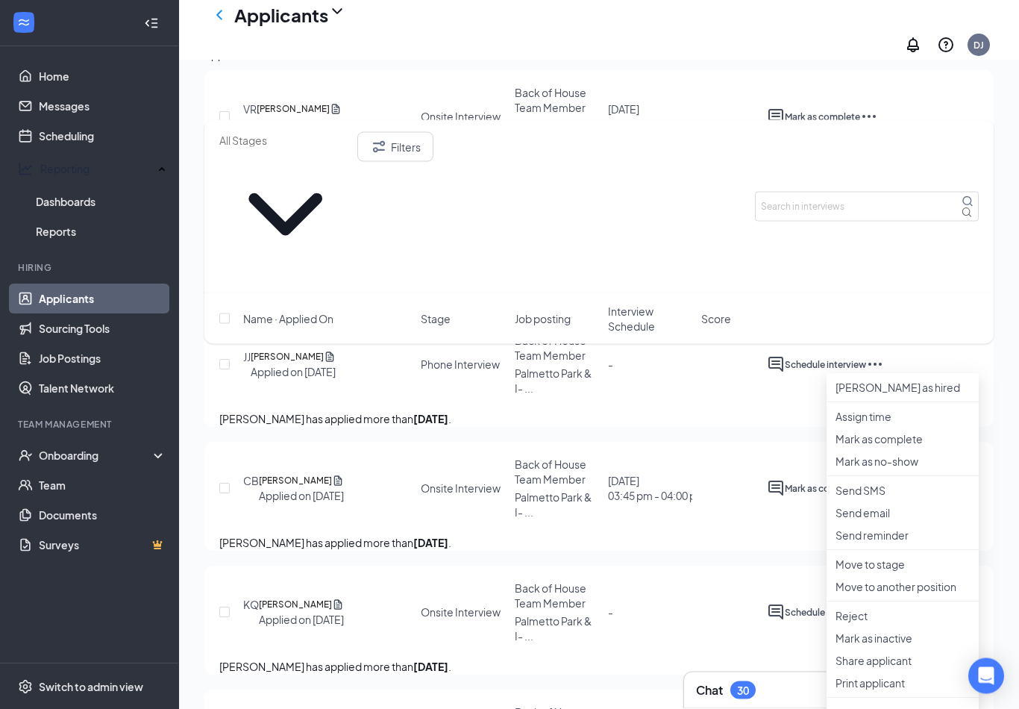
click at [902, 572] on p "Move to stage" at bounding box center [902, 564] width 134 height 15
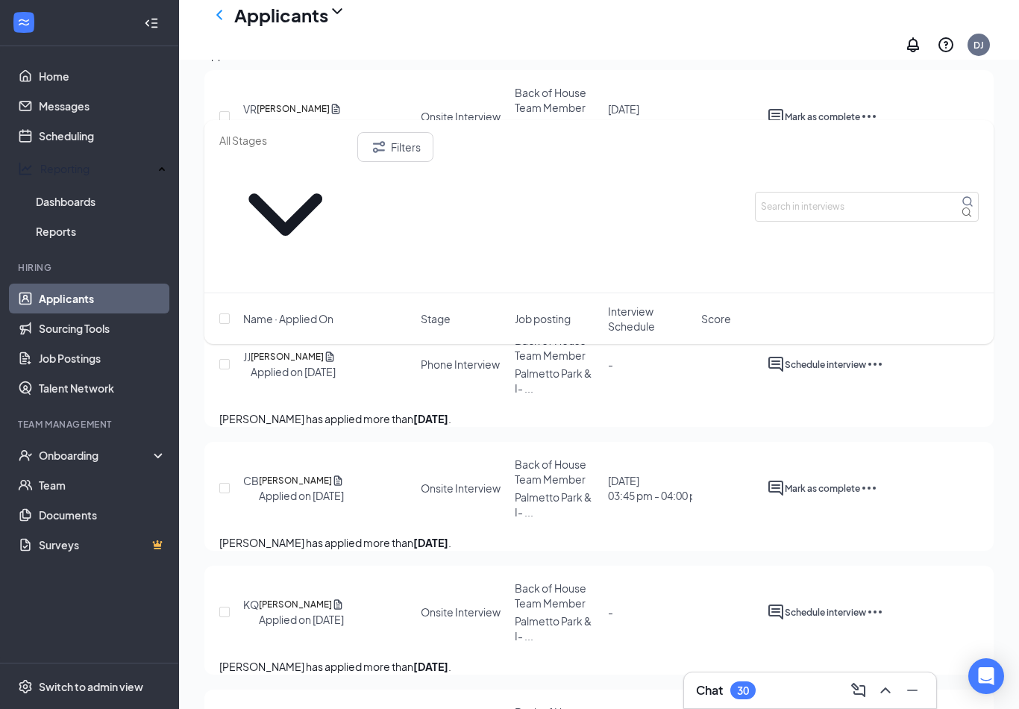
type input "Onsite Interview (next stage)"
